Goal: Navigation & Orientation: Find specific page/section

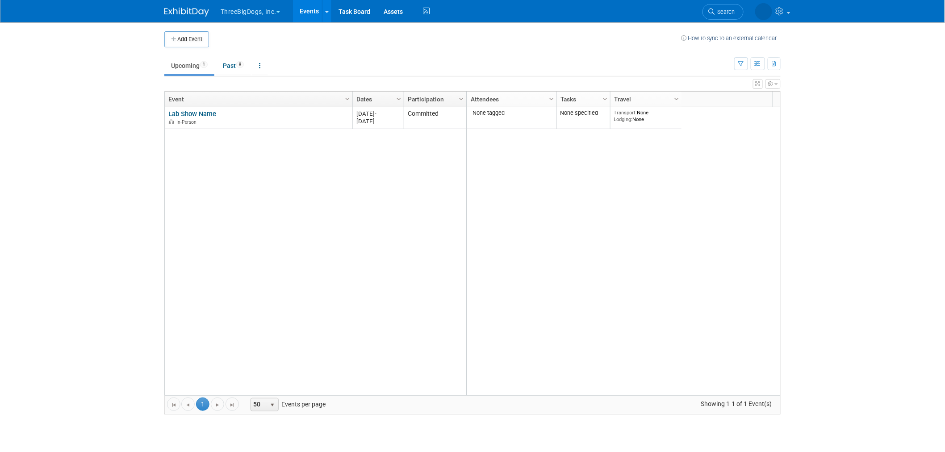
click at [258, 11] on button "ThreeBigDogs, Inc." at bounding box center [255, 10] width 71 height 20
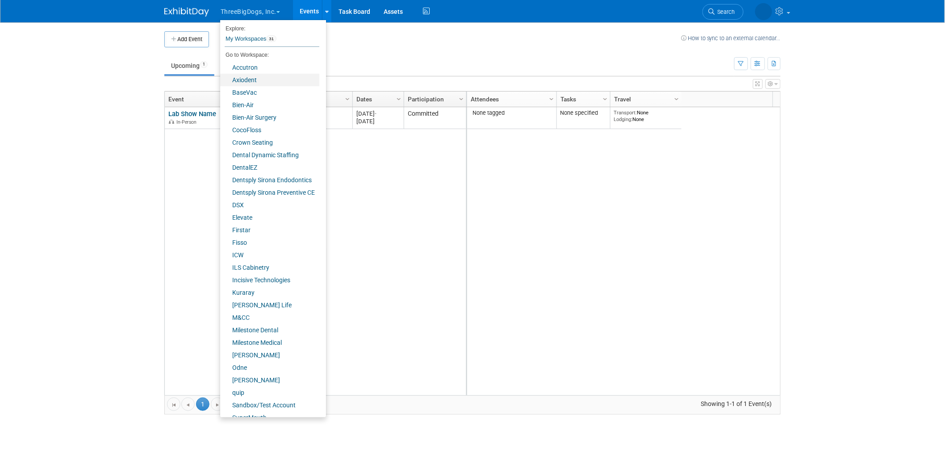
click at [255, 79] on link "Axiodent" at bounding box center [269, 80] width 99 height 13
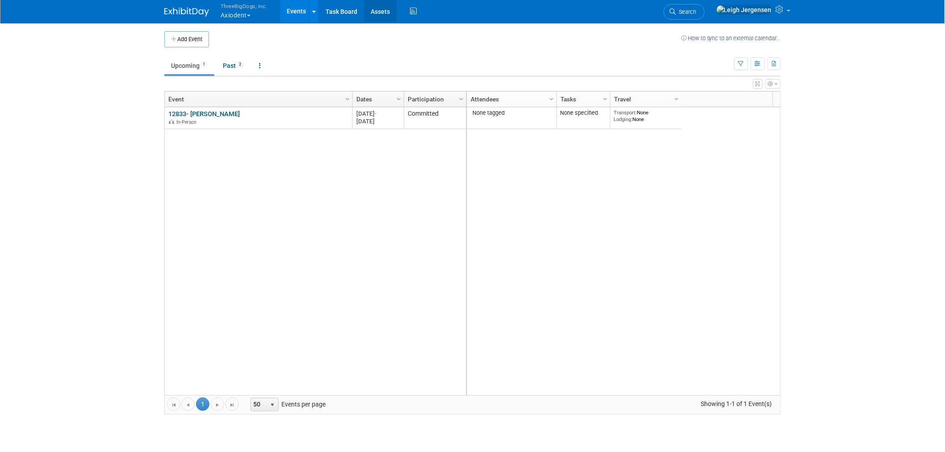
click at [381, 11] on link "Assets" at bounding box center [380, 11] width 33 height 22
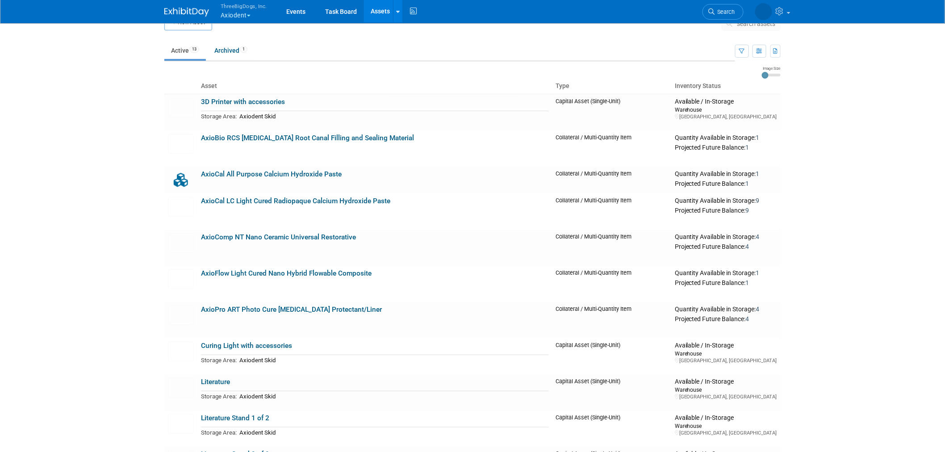
scroll to position [17, 0]
click at [273, 137] on link "AxioBio RCS Bioceramic Root Canal Filling and Sealing Material" at bounding box center [307, 138] width 213 height 8
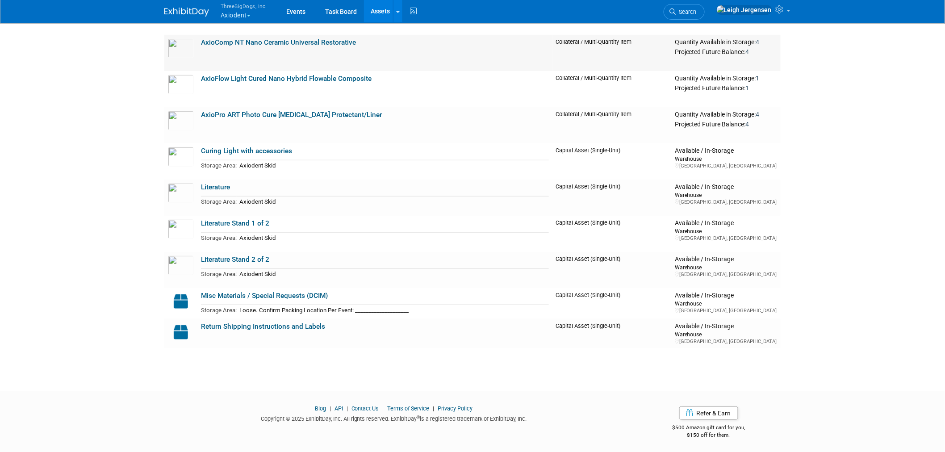
scroll to position [213, 0]
click at [247, 220] on link "Literature Stand 1 of 2" at bounding box center [235, 222] width 68 height 8
click at [247, 256] on link "Literature Stand 2 of 2" at bounding box center [235, 259] width 68 height 8
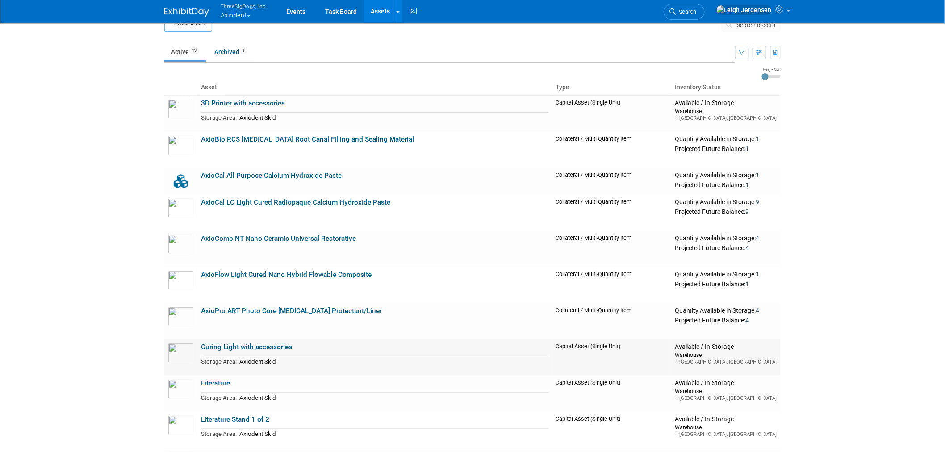
scroll to position [15, 0]
click at [272, 346] on link "Curing Light with accessories" at bounding box center [246, 347] width 91 height 8
click at [181, 104] on img at bounding box center [181, 110] width 26 height 20
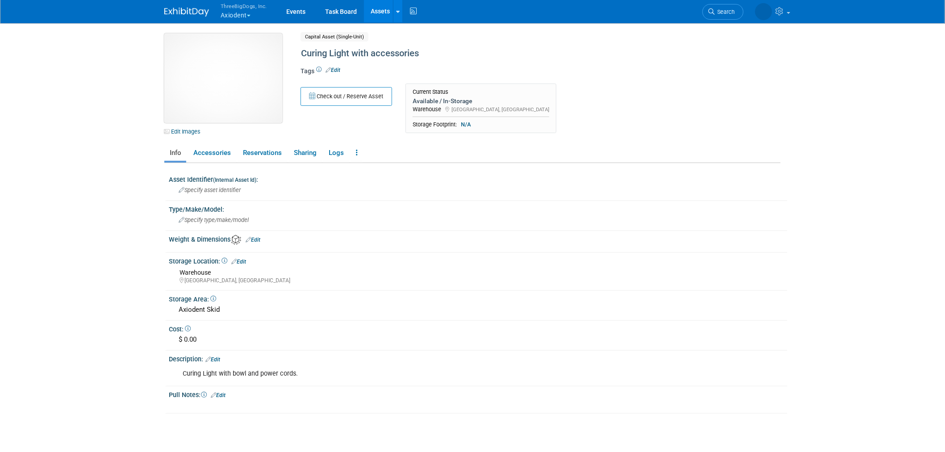
click at [238, 76] on img at bounding box center [223, 77] width 118 height 89
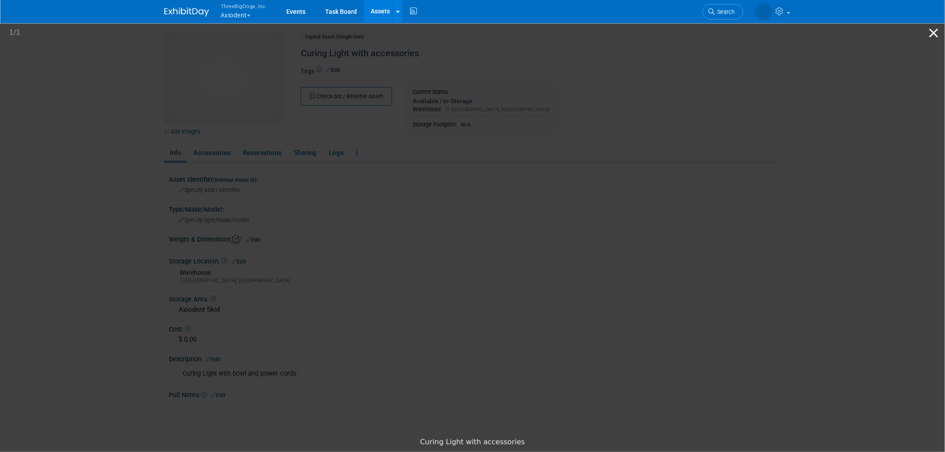
click at [934, 33] on button "Close gallery" at bounding box center [934, 32] width 22 height 21
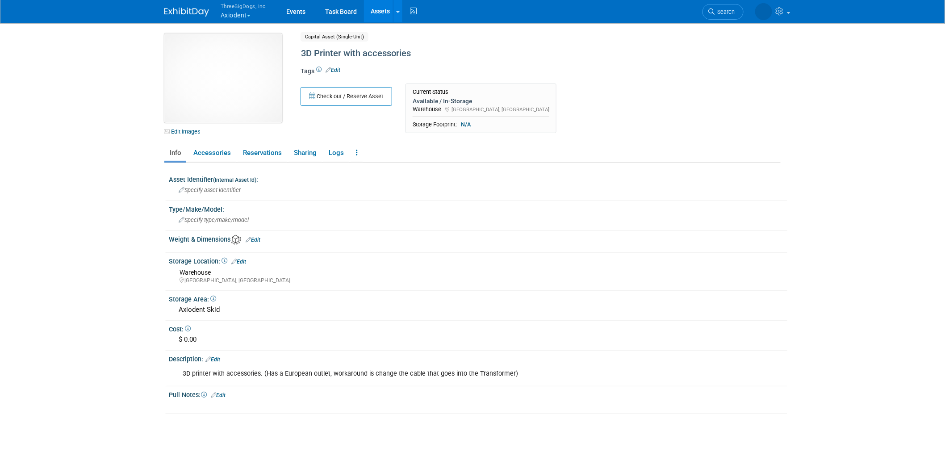
click at [208, 79] on img at bounding box center [223, 77] width 118 height 89
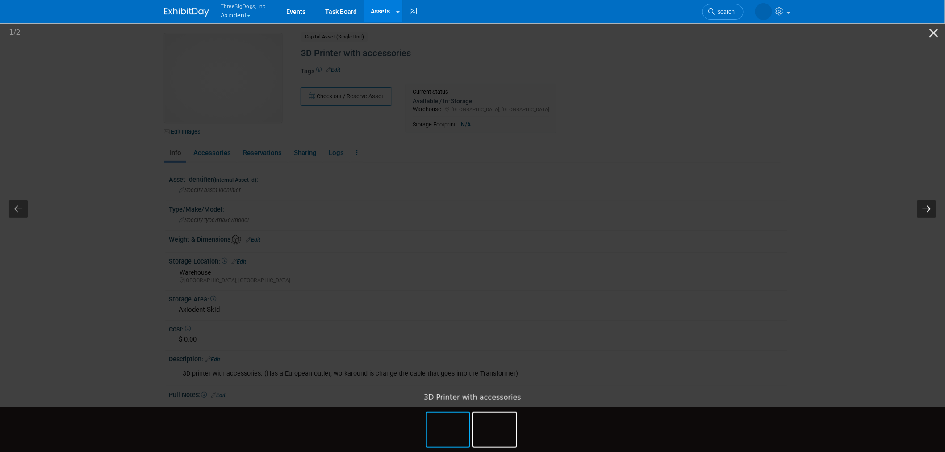
click at [923, 204] on button "Next slide" at bounding box center [926, 208] width 19 height 17
click at [931, 32] on button "Close gallery" at bounding box center [934, 32] width 22 height 21
